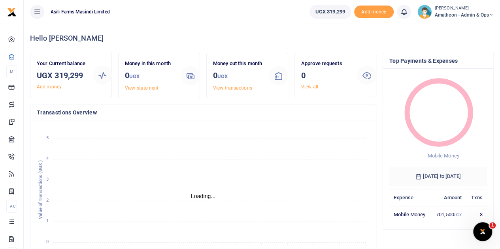
scroll to position [6, 6]
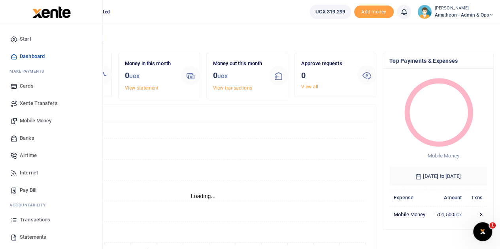
click at [30, 218] on span "Transactions" at bounding box center [35, 220] width 30 height 8
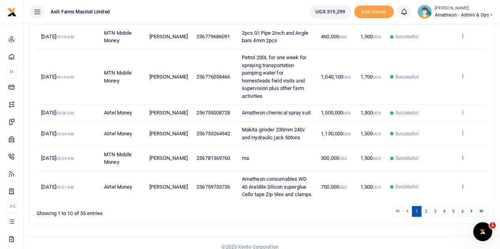
scroll to position [250, 0]
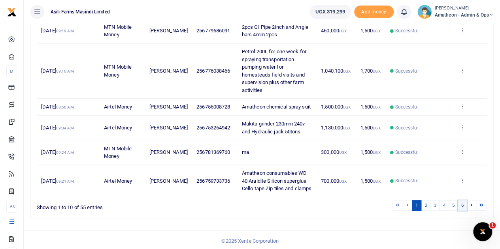
click at [464, 204] on link "6" at bounding box center [461, 205] width 9 height 11
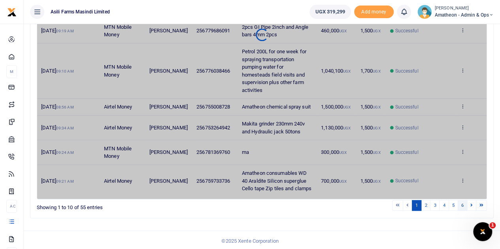
scroll to position [212, 0]
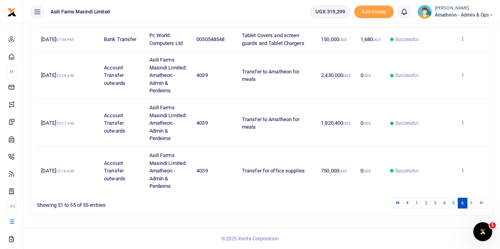
click at [471, 203] on li at bounding box center [471, 203] width 9 height 11
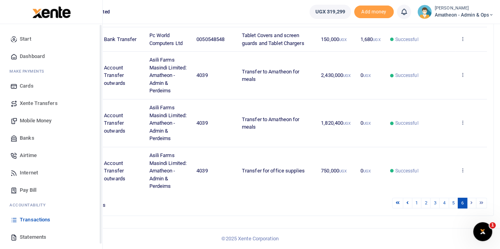
click at [19, 236] on link "Statements" at bounding box center [51, 237] width 90 height 17
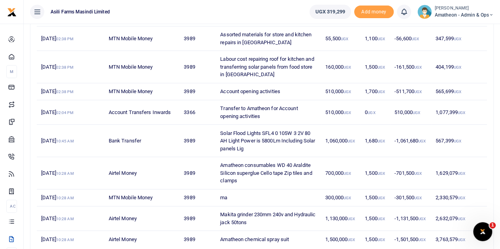
scroll to position [181, 0]
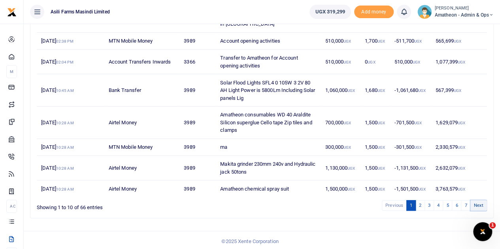
click at [478, 202] on link "Next" at bounding box center [478, 205] width 17 height 11
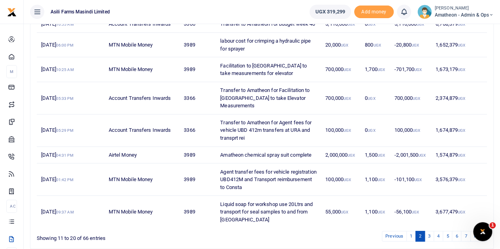
scroll to position [220, 0]
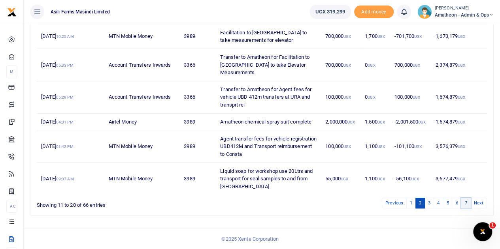
click at [464, 202] on link "7" at bounding box center [464, 203] width 9 height 11
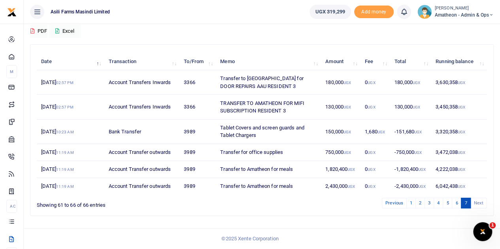
scroll to position [68, 0]
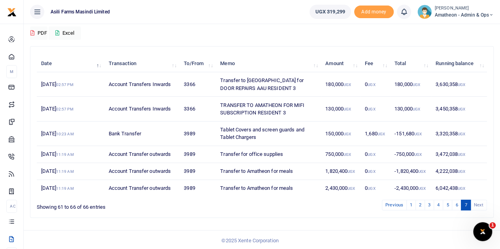
click at [475, 204] on li "Next" at bounding box center [478, 205] width 16 height 11
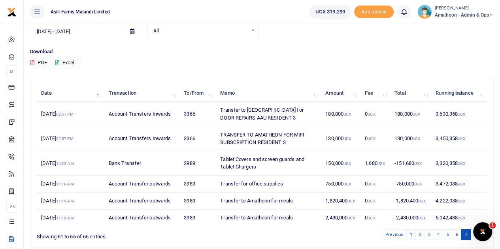
scroll to position [28, 0]
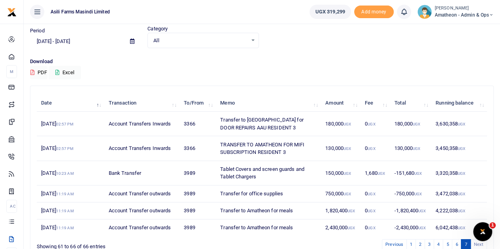
click at [132, 39] on icon at bounding box center [132, 41] width 4 height 5
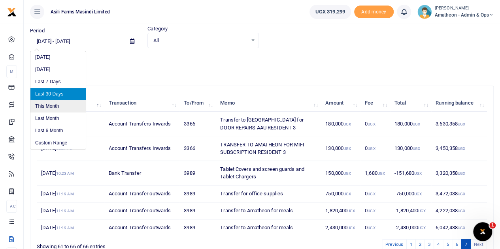
click at [51, 104] on li "This Month" at bounding box center [57, 106] width 55 height 12
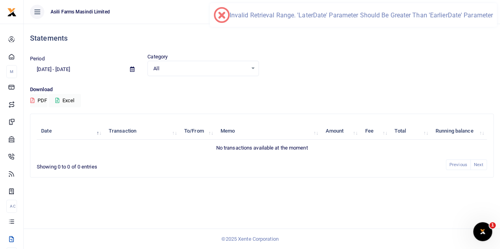
scroll to position [0, 0]
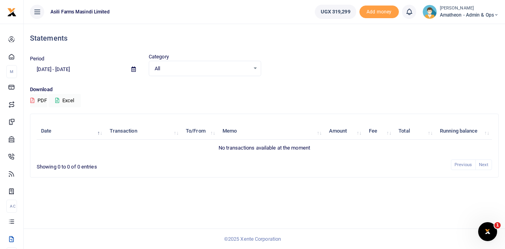
click at [132, 68] on icon at bounding box center [134, 69] width 4 height 5
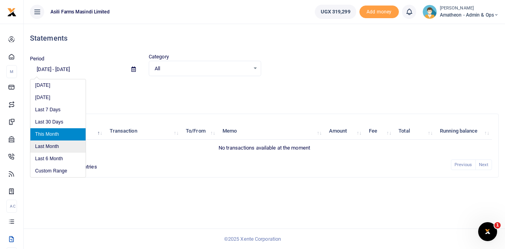
click at [50, 145] on li "Last Month" at bounding box center [57, 147] width 55 height 12
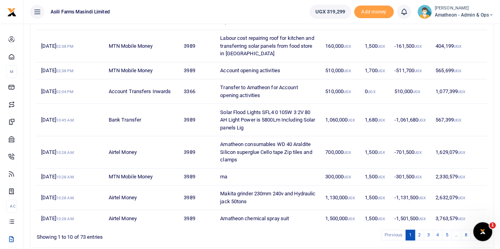
scroll to position [181, 0]
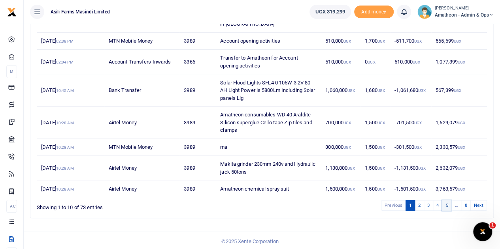
click at [448, 204] on link "5" at bounding box center [446, 205] width 9 height 11
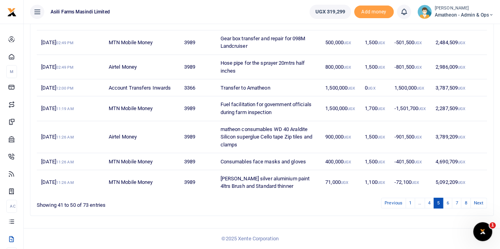
scroll to position [173, 0]
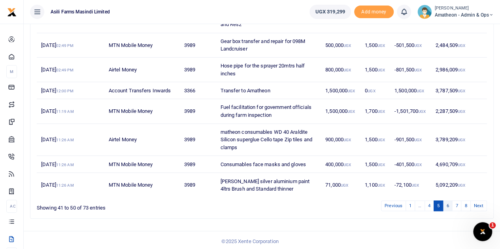
click at [450, 205] on link "6" at bounding box center [446, 206] width 9 height 11
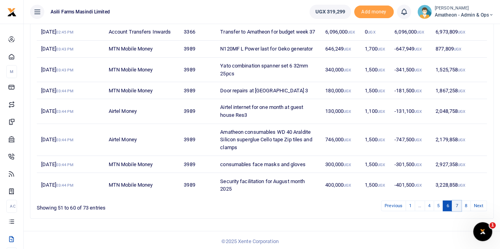
click at [456, 211] on link "7" at bounding box center [455, 206] width 9 height 11
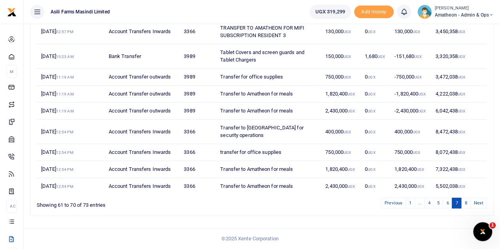
scroll to position [142, 0]
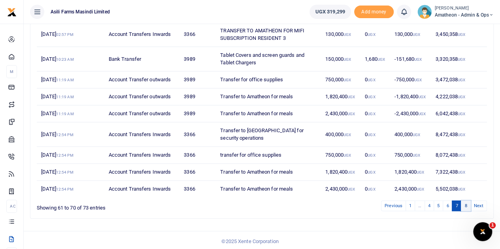
click at [466, 203] on link "8" at bounding box center [464, 206] width 9 height 11
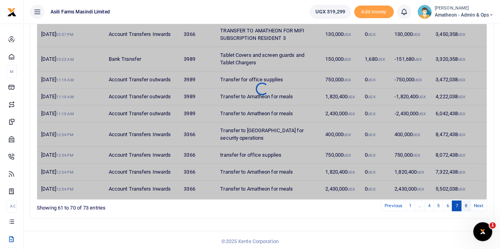
scroll to position [32, 0]
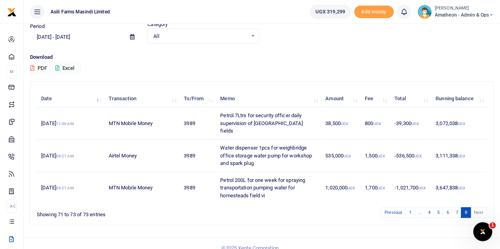
click at [466, 207] on link "8" at bounding box center [464, 212] width 9 height 11
click at [474, 207] on li "Next" at bounding box center [478, 212] width 16 height 11
click at [476, 207] on li "Next" at bounding box center [478, 212] width 16 height 11
click at [132, 36] on icon at bounding box center [132, 36] width 4 height 5
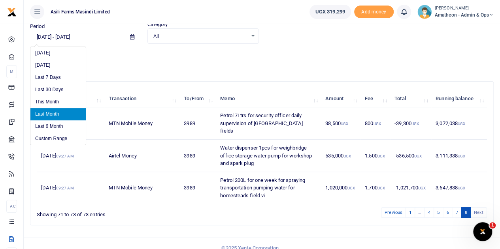
click at [54, 113] on li "Last Month" at bounding box center [57, 114] width 55 height 12
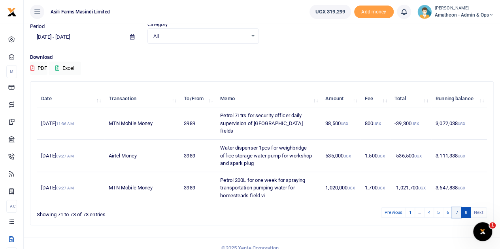
click at [460, 207] on link "7" at bounding box center [455, 212] width 9 height 11
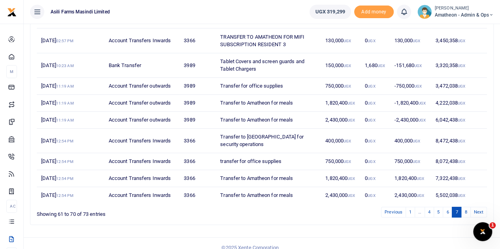
scroll to position [142, 0]
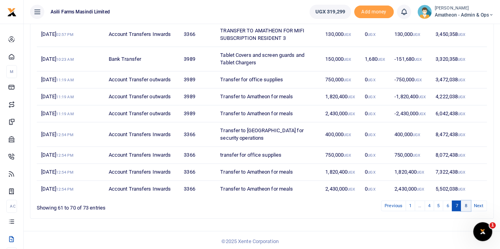
click at [465, 202] on link "8" at bounding box center [464, 206] width 9 height 11
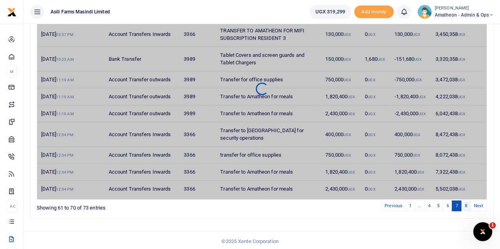
scroll to position [32, 0]
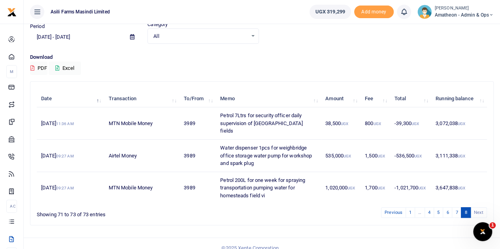
click at [467, 207] on link "8" at bounding box center [464, 212] width 9 height 11
click at [477, 207] on li "Next" at bounding box center [478, 212] width 16 height 11
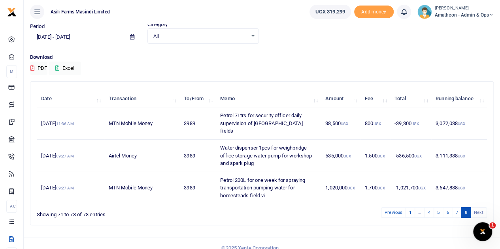
click at [131, 36] on icon at bounding box center [132, 36] width 4 height 5
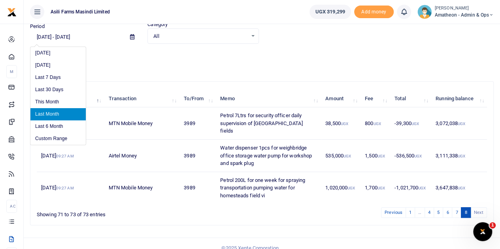
click at [47, 111] on li "Last Month" at bounding box center [57, 114] width 55 height 12
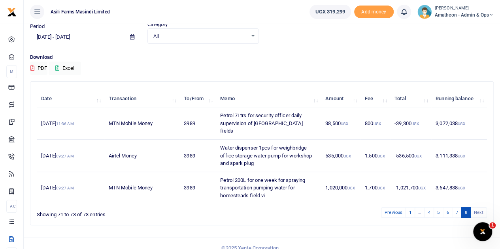
click at [478, 207] on li "Next" at bounding box center [478, 212] width 16 height 11
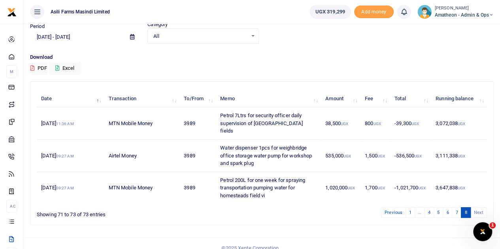
click at [478, 207] on li "Next" at bounding box center [478, 212] width 16 height 11
click at [132, 37] on icon at bounding box center [132, 36] width 4 height 5
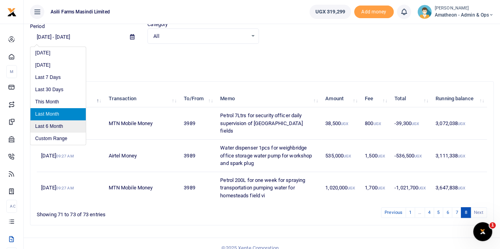
click at [51, 125] on li "Last 6 Month" at bounding box center [57, 126] width 55 height 12
type input "04/01/2025 - 10/01/2025"
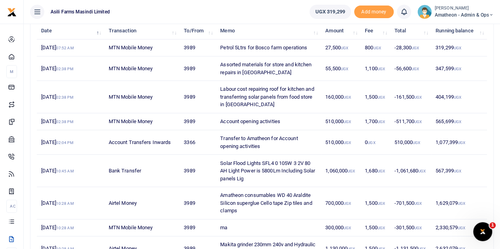
scroll to position [181, 0]
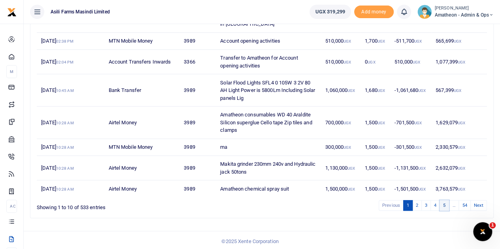
click at [444, 204] on link "5" at bounding box center [443, 205] width 9 height 11
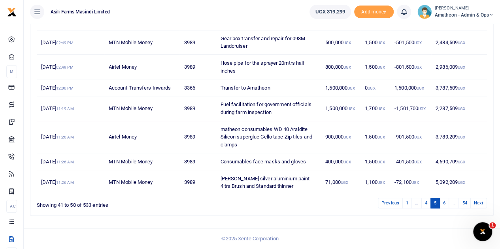
scroll to position [173, 0]
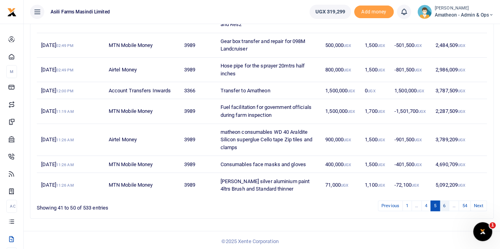
click at [445, 204] on link "6" at bounding box center [443, 206] width 9 height 11
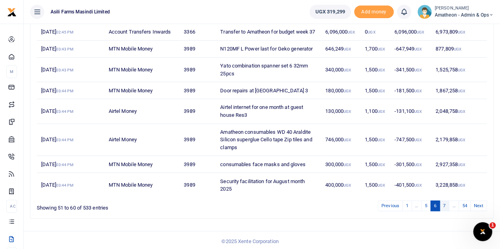
click at [447, 211] on link "7" at bounding box center [443, 206] width 9 height 11
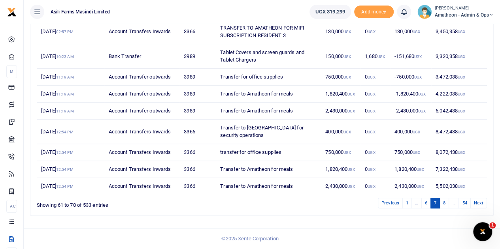
scroll to position [142, 0]
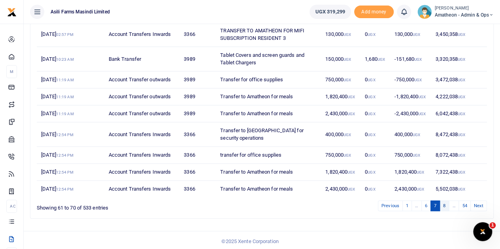
click at [445, 205] on link "8" at bounding box center [443, 206] width 9 height 11
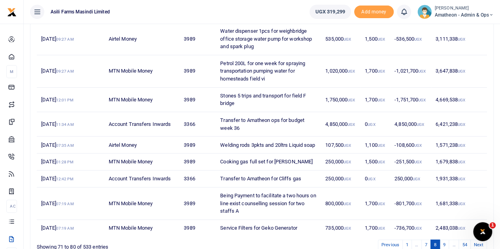
scroll to position [189, 0]
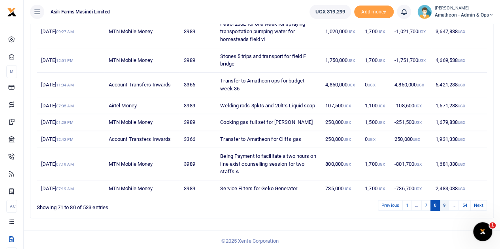
click at [443, 204] on link "9" at bounding box center [443, 205] width 9 height 11
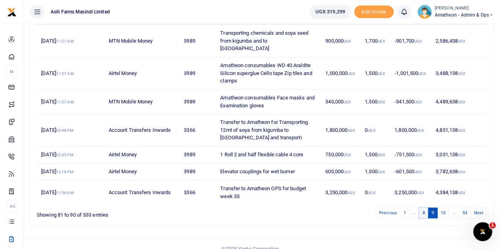
click at [422, 208] on link "8" at bounding box center [423, 213] width 9 height 11
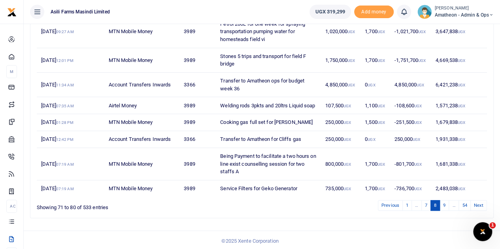
scroll to position [0, 0]
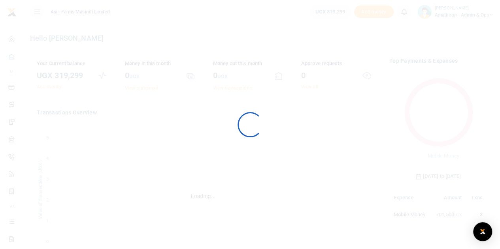
scroll to position [111, 92]
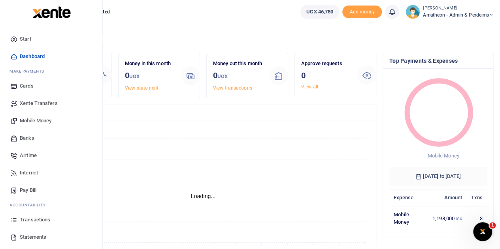
scroll to position [6, 6]
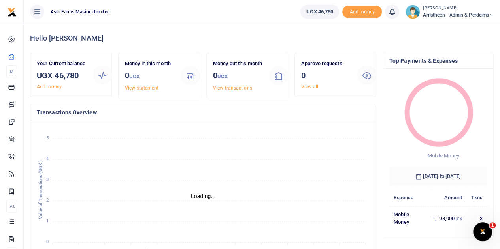
click at [36, 11] on icon at bounding box center [37, 12] width 8 height 9
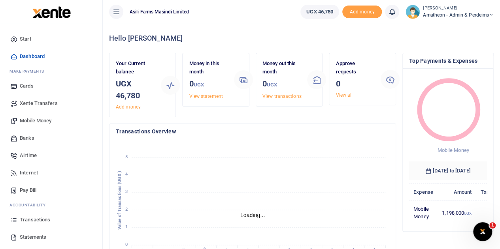
click at [36, 11] on img at bounding box center [51, 12] width 38 height 12
click at [116, 10] on icon at bounding box center [116, 12] width 8 height 9
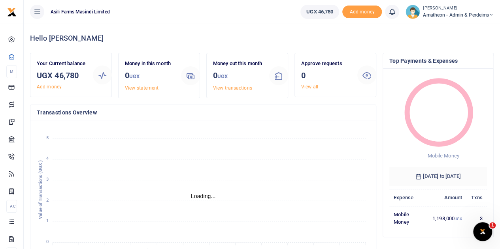
scroll to position [6, 6]
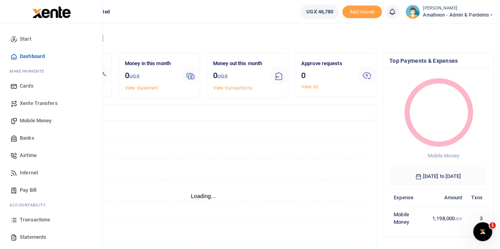
click at [21, 235] on span "Statements" at bounding box center [33, 237] width 26 height 8
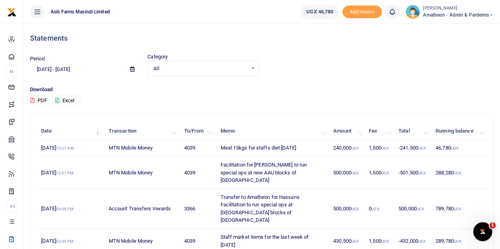
click at [131, 68] on icon at bounding box center [132, 69] width 4 height 5
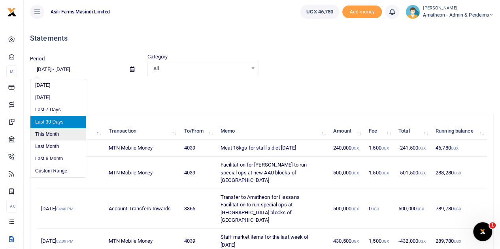
click at [49, 134] on li "This Month" at bounding box center [57, 134] width 55 height 12
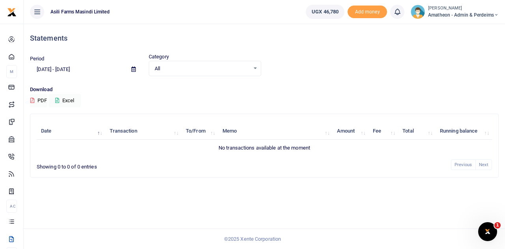
click at [132, 68] on icon at bounding box center [134, 69] width 4 height 5
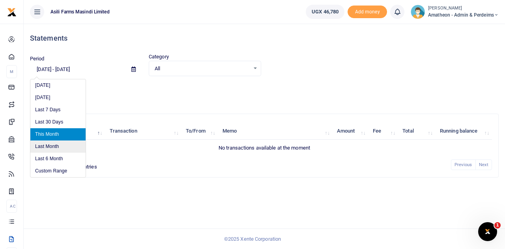
click at [47, 144] on li "Last Month" at bounding box center [57, 147] width 55 height 12
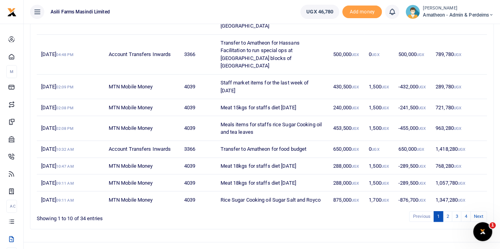
scroll to position [181, 0]
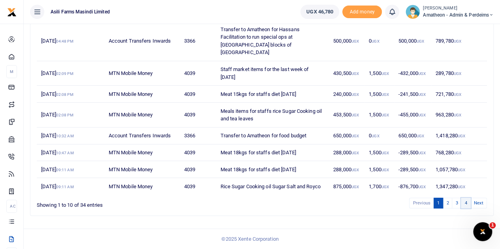
click at [468, 205] on link "4" at bounding box center [464, 203] width 9 height 11
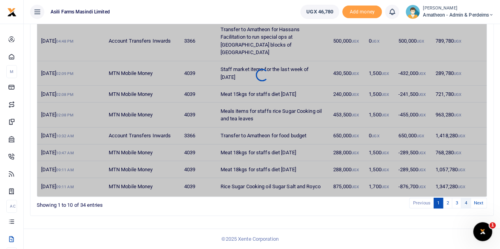
scroll to position [18, 0]
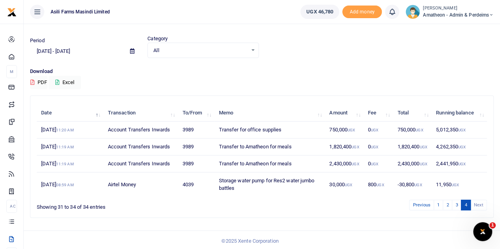
click at [476, 205] on li "Next" at bounding box center [478, 205] width 16 height 11
click at [132, 50] on icon at bounding box center [132, 51] width 4 height 5
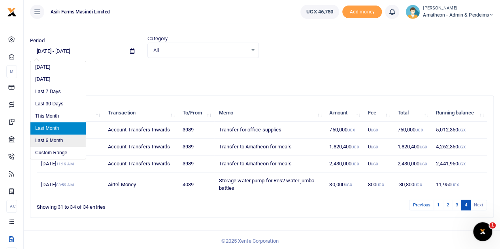
click at [53, 139] on li "Last 6 Month" at bounding box center [57, 141] width 55 height 12
type input "04/01/2025 - 10/01/2025"
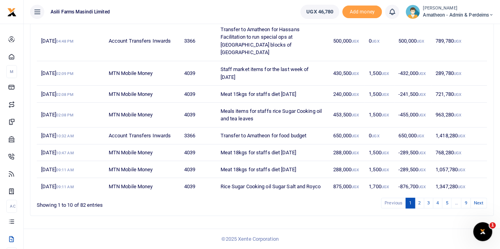
scroll to position [181, 0]
click at [450, 203] on link "5" at bounding box center [446, 203] width 9 height 11
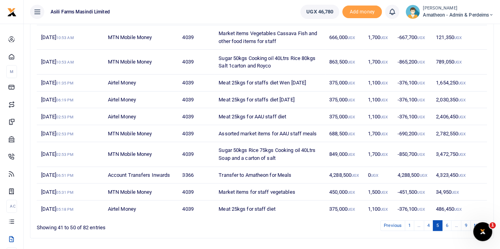
scroll to position [150, 0]
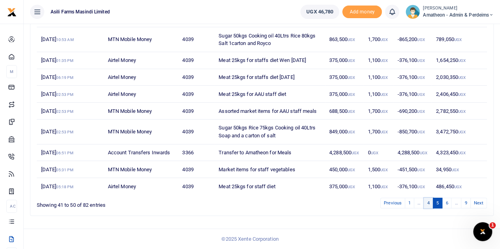
click at [431, 204] on link "4" at bounding box center [427, 203] width 9 height 11
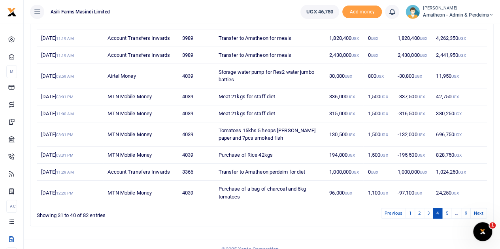
scroll to position [135, 0]
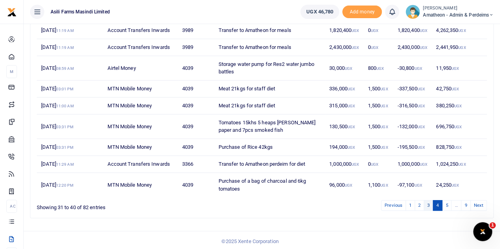
click at [429, 203] on link "3" at bounding box center [427, 205] width 9 height 11
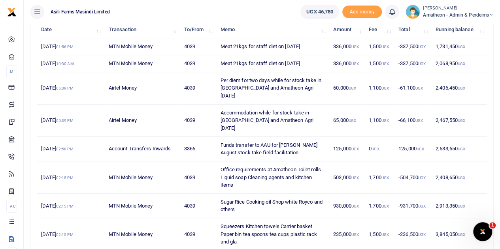
scroll to position [85, 0]
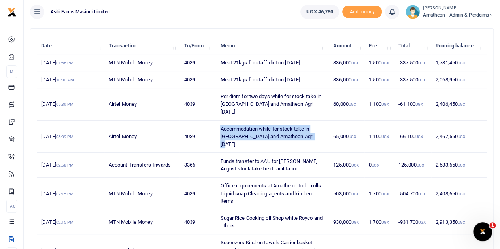
drag, startPoint x: 220, startPoint y: 135, endPoint x: 302, endPoint y: 144, distance: 81.8
click at [302, 144] on td "Accommodation while for stock take in Kilak and Amatheon Agri 31 August 2025" at bounding box center [272, 137] width 113 height 32
copy td "Accommodation while for stock take in Kilak and Amatheon Agri 31 August 2025"
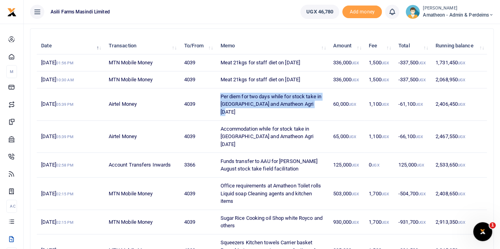
drag, startPoint x: 220, startPoint y: 109, endPoint x: 321, endPoint y: 121, distance: 101.8
click at [321, 121] on td "Per diem for two days while for stock take in Kilak and Amatheon Agri 31 August…" at bounding box center [272, 104] width 113 height 32
copy td "Per diem for two days while for stock take in Kilak and Amatheon Agri 31 August…"
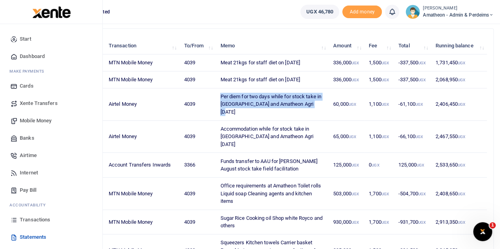
click at [32, 120] on span "Mobile Money" at bounding box center [36, 121] width 32 height 8
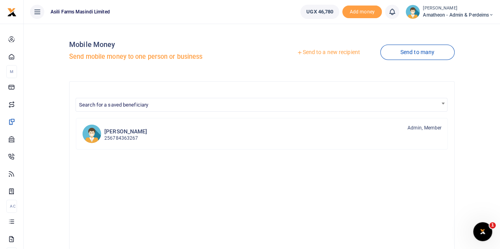
click at [336, 50] on link "Send to a new recipient" at bounding box center [327, 52] width 103 height 14
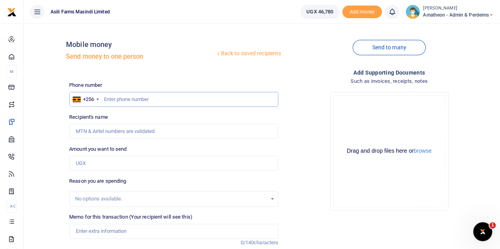
click at [150, 102] on input "text" at bounding box center [173, 99] width 209 height 15
type input "773730972"
type input "[PERSON_NAME]"
type input "773730972"
click at [94, 163] on input "Amount you want to send" at bounding box center [173, 163] width 209 height 15
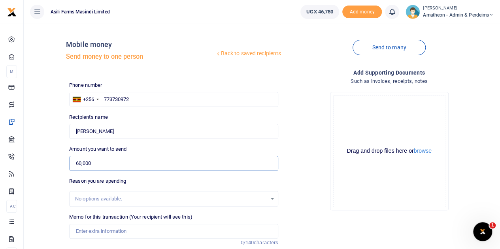
type input "60,000"
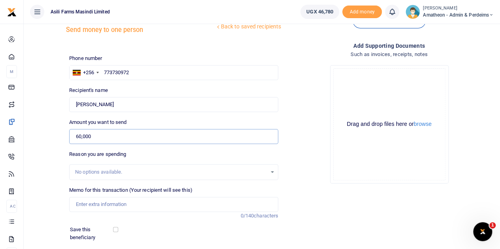
scroll to position [39, 0]
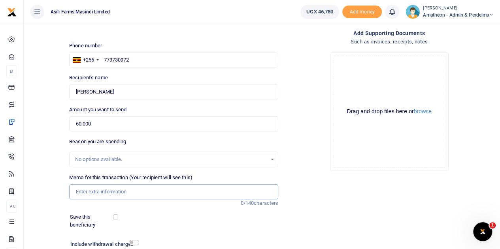
click at [107, 194] on input "Memo for this transaction (Your recipient will see this)" at bounding box center [173, 191] width 209 height 15
paste input "Per diem for two days while for stock take in [GEOGRAPHIC_DATA] and Amatheon Ag…"
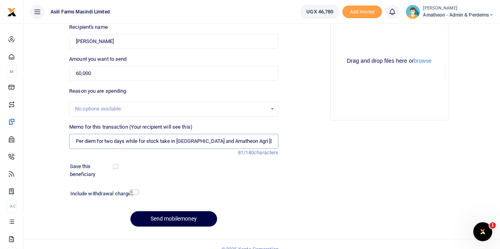
scroll to position [100, 0]
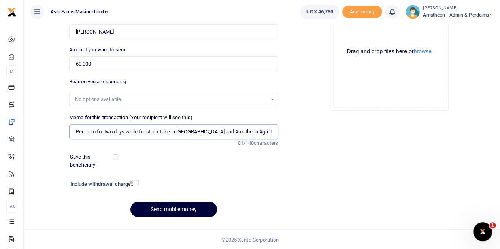
type input "Per diem for two days while for stock take in Kilak and Amatheon Agri 30 Sep 20…"
click at [161, 207] on button "Send mobilemoney" at bounding box center [173, 209] width 86 height 15
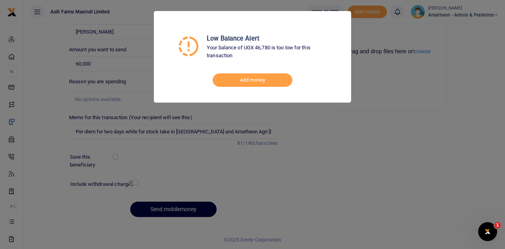
click at [329, 151] on div "Low Balance Alert Your balance of UGX 46,780 is too low for this transaction Ad…" at bounding box center [252, 124] width 505 height 249
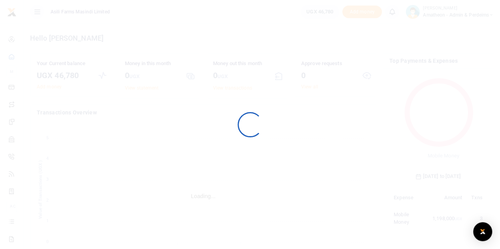
scroll to position [111, 92]
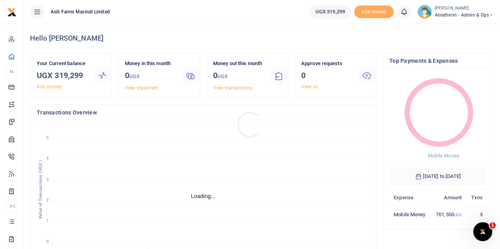
scroll to position [6, 6]
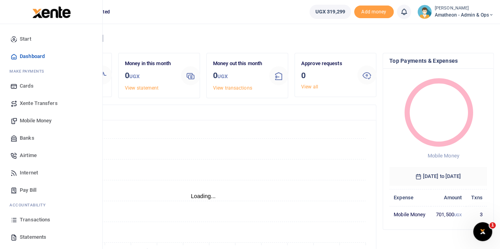
click at [32, 119] on span "Mobile Money" at bounding box center [36, 121] width 32 height 8
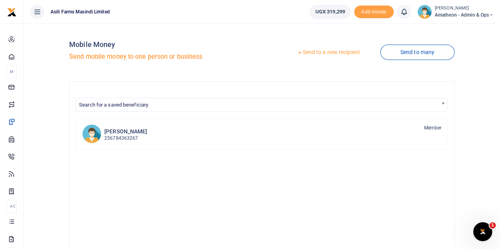
click at [305, 52] on link "Send to a new recipient" at bounding box center [327, 52] width 103 height 14
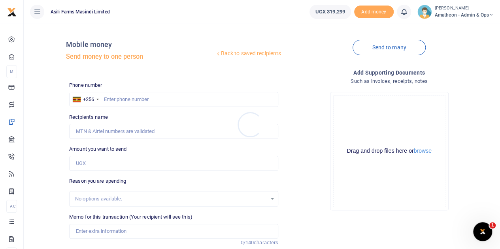
click at [132, 99] on div at bounding box center [250, 124] width 500 height 249
click at [156, 101] on input "text" at bounding box center [173, 99] width 209 height 15
type input "773730972"
type input "[PERSON_NAME]"
type input "773730972"
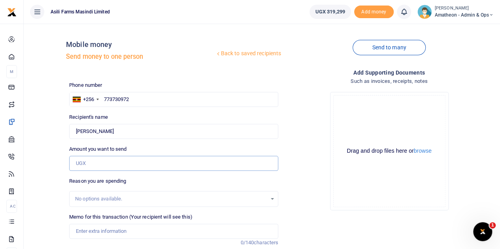
click at [95, 160] on input "Amount you want to send" at bounding box center [173, 163] width 209 height 15
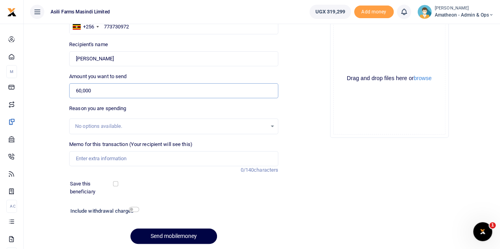
scroll to position [79, 0]
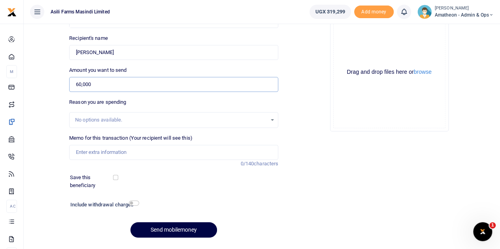
type input "60,000"
click at [91, 152] on input "Memo for this transaction (Your recipient will see this)" at bounding box center [173, 152] width 209 height 15
paste input "Per diem for two days while for stock take in [GEOGRAPHIC_DATA] and Amatheon Ag…"
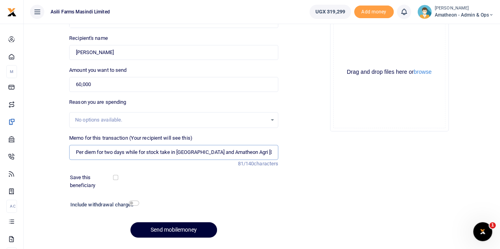
type input "Per diem for two days while for stock take in [GEOGRAPHIC_DATA] and Amatheon Ag…"
click at [172, 230] on button "Send mobilemoney" at bounding box center [173, 229] width 86 height 15
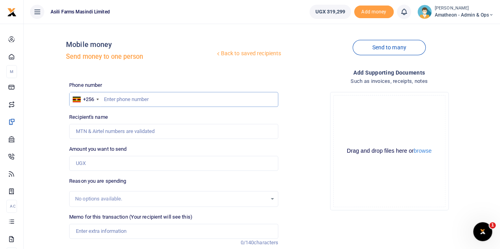
click at [153, 101] on input "text" at bounding box center [173, 99] width 209 height 15
type input "773730972"
type input "[PERSON_NAME]"
type input "773730972"
click at [93, 167] on input "Amount you want to send" at bounding box center [173, 163] width 209 height 15
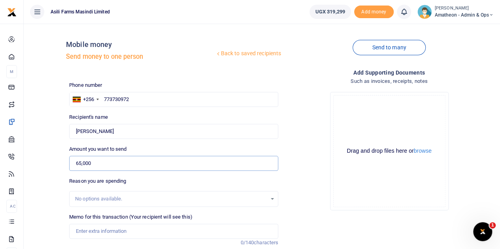
type input "65,000"
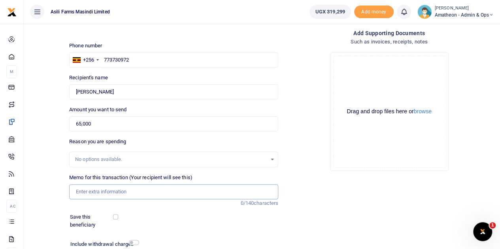
click at [96, 195] on input "Memo for this transaction (Your recipient will see this)" at bounding box center [173, 191] width 209 height 15
paste input "Accommodation while for stock take in [GEOGRAPHIC_DATA] and Amatheon Agri [DATE]"
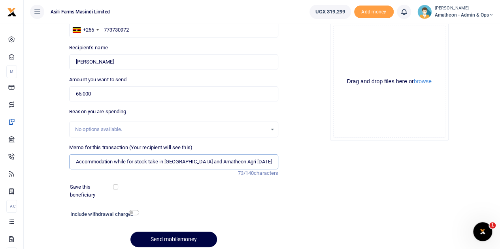
scroll to position [100, 0]
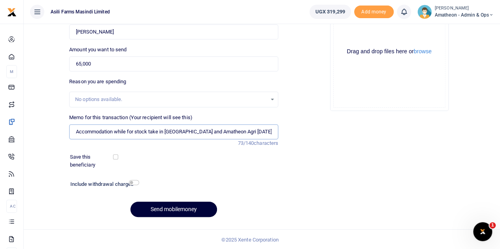
type input "Accommodation while for stock take in [GEOGRAPHIC_DATA] and Amatheon Agri [DATE]"
click at [162, 211] on button "Send mobilemoney" at bounding box center [173, 209] width 86 height 15
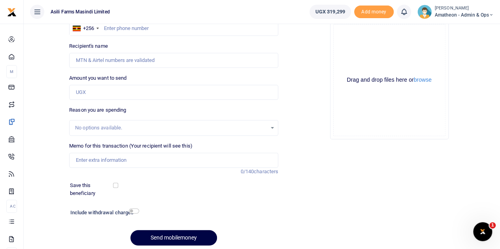
scroll to position [21, 0]
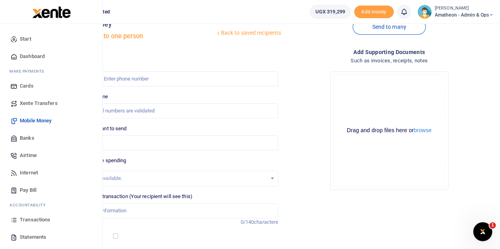
click at [30, 218] on span "Transactions" at bounding box center [35, 220] width 30 height 8
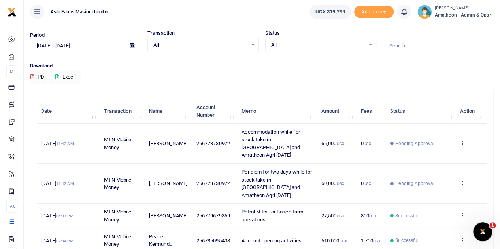
scroll to position [39, 0]
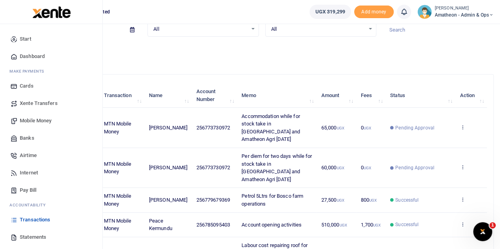
click at [34, 121] on span "Mobile Money" at bounding box center [36, 121] width 32 height 8
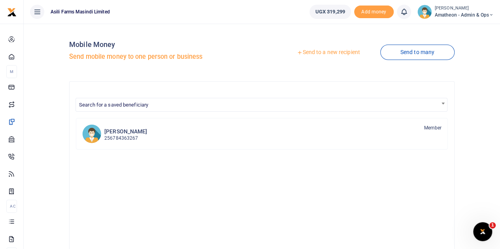
click at [325, 53] on link "Send to a new recipient" at bounding box center [327, 52] width 103 height 14
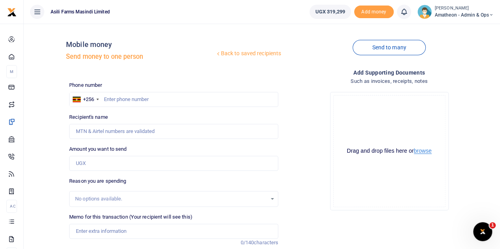
click at [422, 152] on button "browse" at bounding box center [422, 151] width 18 height 6
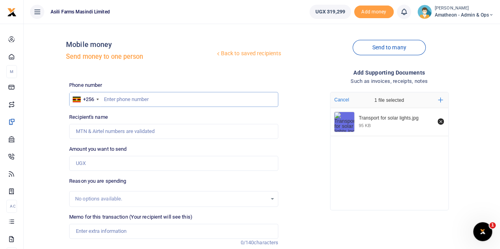
click at [149, 101] on input "text" at bounding box center [173, 99] width 209 height 15
type input "773730972"
type input "[PERSON_NAME]"
type input "773730972"
click at [93, 164] on input "Amount you want to send" at bounding box center [173, 163] width 209 height 15
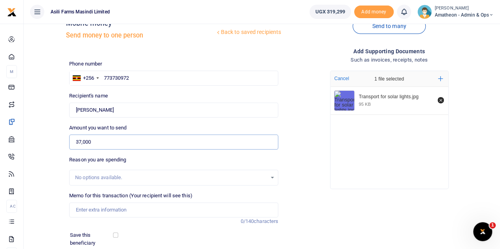
scroll to position [39, 0]
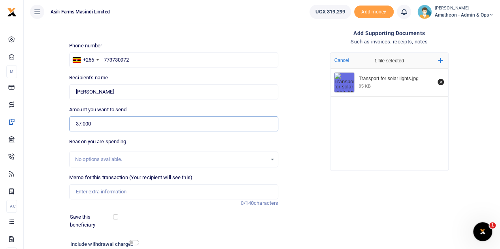
type input "37,000"
click at [94, 194] on input "Memo for this transaction (Your recipient will see this)" at bounding box center [173, 191] width 209 height 15
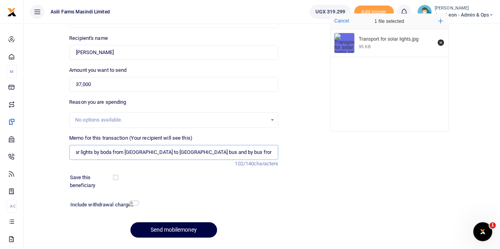
scroll to position [0, 43]
type input "Transport for solar lights by boda from Ntinda to YY bus and by bus from Kampal…"
click at [166, 229] on button "Send mobilemoney" at bounding box center [173, 229] width 86 height 15
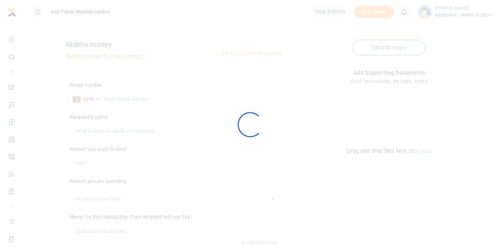
scroll to position [79, 0]
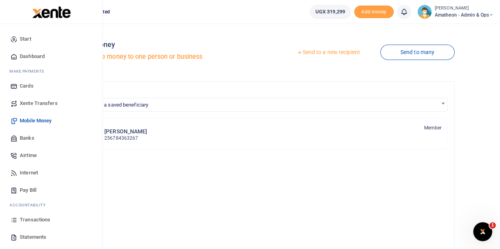
click at [34, 219] on span "Transactions" at bounding box center [35, 220] width 30 height 8
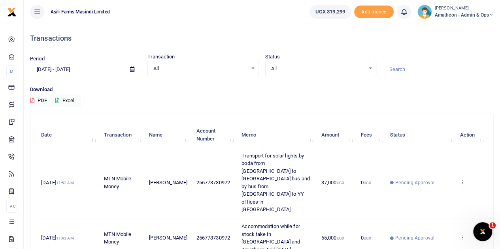
scroll to position [39, 0]
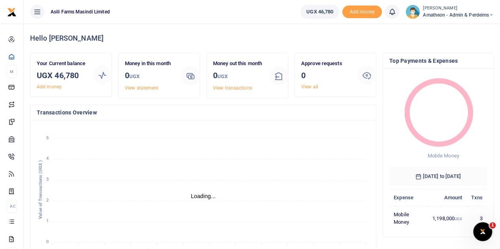
scroll to position [6, 6]
